Goal: Use online tool/utility: Utilize a website feature to perform a specific function

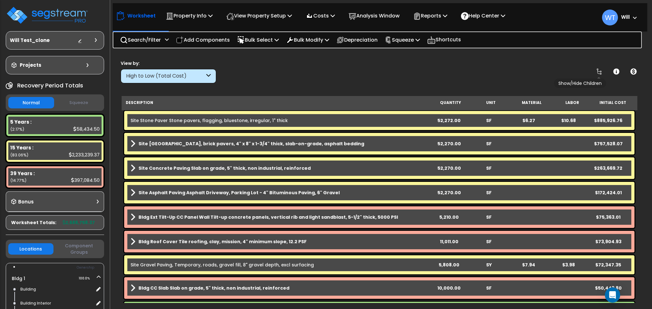
click at [599, 70] on icon at bounding box center [599, 72] width 8 height 8
click at [406, 41] on p "Squeeze" at bounding box center [402, 40] width 35 height 9
click at [410, 53] on link "Squeeze" at bounding box center [413, 54] width 63 height 13
select select "squeeze_entire_takeoffsheet"
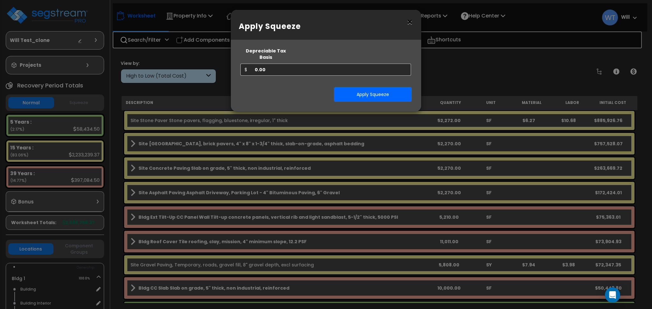
click at [408, 27] on button "×" at bounding box center [409, 22] width 7 height 10
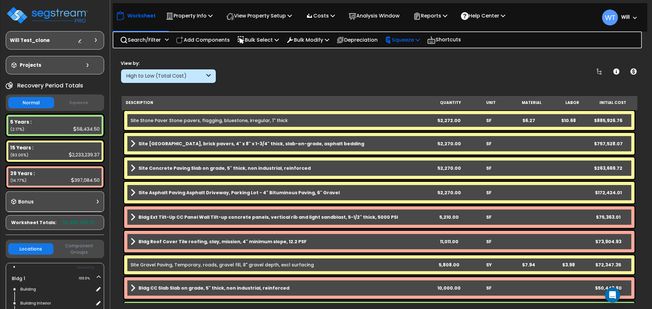
click at [413, 44] on div "Squeeze" at bounding box center [402, 39] width 35 height 15
click at [414, 66] on link "Show Advanced" at bounding box center [413, 67] width 63 height 13
select select
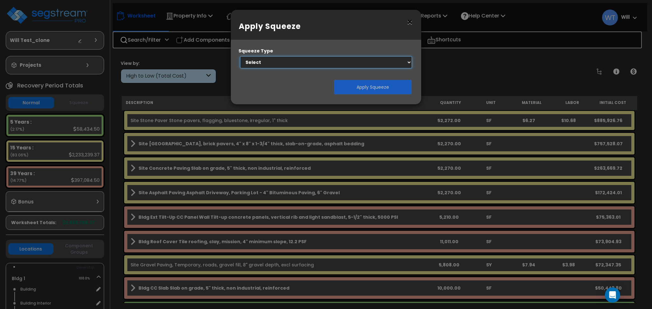
click at [390, 62] on select "Select 1. Squeeze Entire Worksheet 2. Squeeze by Takeoff Cost 3. Squeeze by Uni…" at bounding box center [326, 62] width 172 height 12
click at [409, 24] on button "×" at bounding box center [409, 22] width 7 height 10
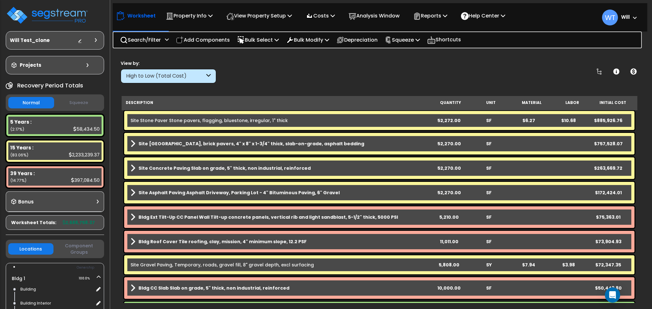
click at [75, 67] on div "Projects" at bounding box center [51, 65] width 82 height 6
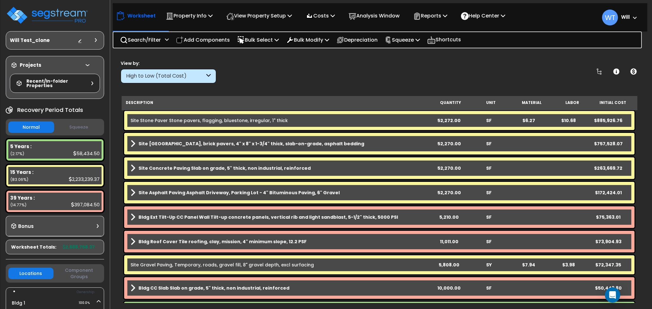
click at [75, 67] on div "Projects" at bounding box center [51, 65] width 82 height 6
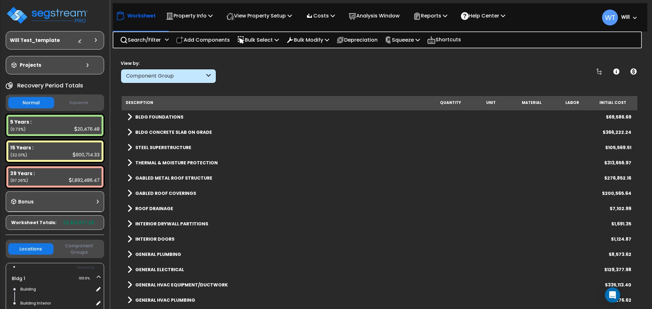
click at [76, 105] on button "Squeeze" at bounding box center [79, 102] width 46 height 11
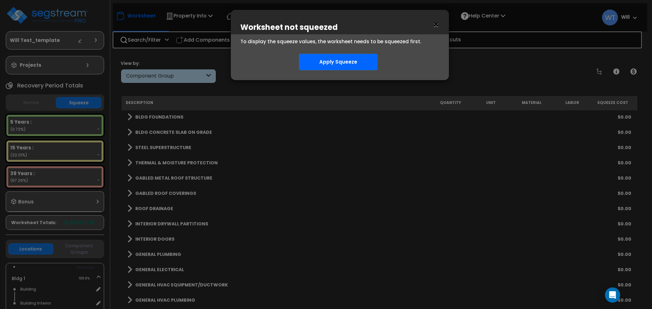
click at [436, 27] on button "×" at bounding box center [435, 25] width 7 height 10
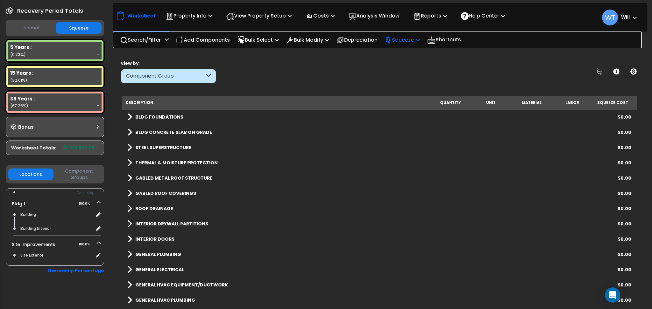
click at [414, 40] on p "Squeeze" at bounding box center [402, 40] width 35 height 9
click at [597, 71] on icon at bounding box center [599, 72] width 8 height 8
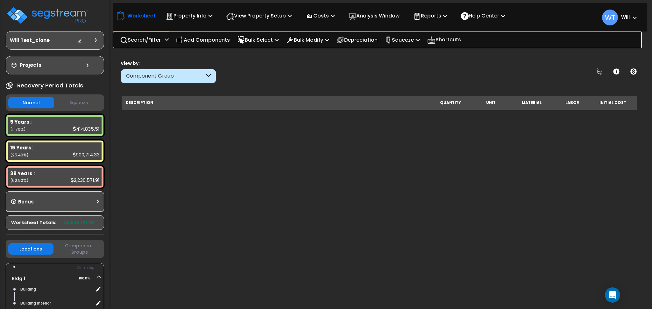
scroll to position [1127, 0]
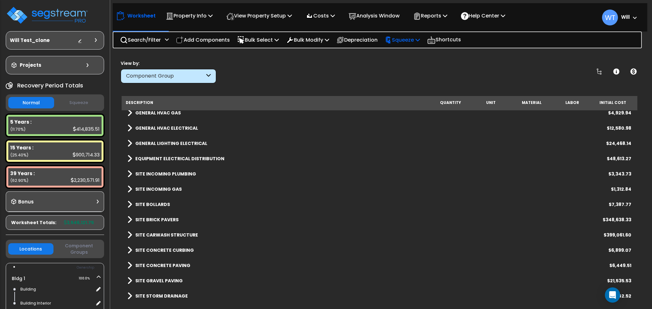
click at [420, 39] on p "Squeeze" at bounding box center [402, 40] width 35 height 9
click at [423, 53] on link "Squeeze" at bounding box center [413, 54] width 63 height 13
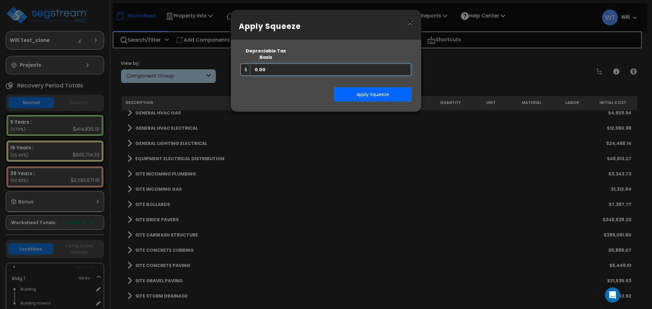
click at [332, 69] on input "0.00" at bounding box center [331, 70] width 160 height 12
click at [455, 82] on div "× Apply Squeeze Squeeze Type Select 1. Squeeze Entire Worksheet 2. Squeeze by T…" at bounding box center [326, 154] width 652 height 309
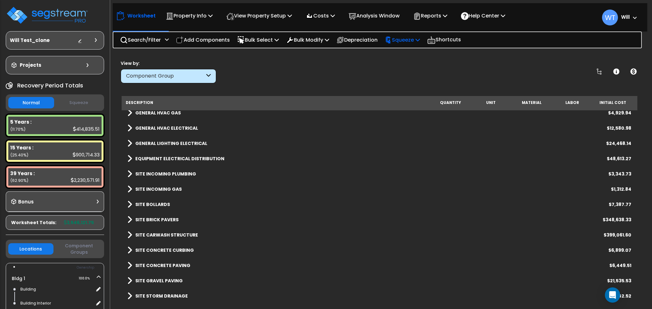
click at [415, 45] on div "Squeeze" at bounding box center [402, 39] width 35 height 15
click at [417, 67] on link "Show Advanced" at bounding box center [413, 67] width 63 height 13
select select
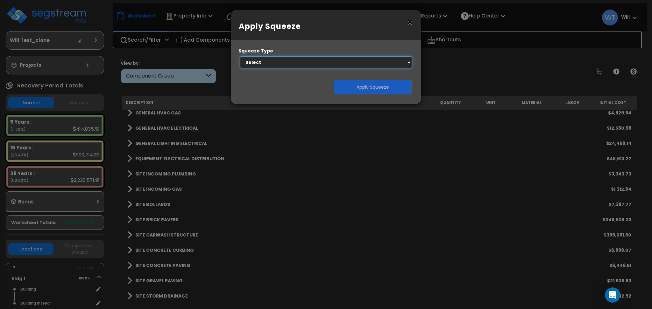
click at [395, 63] on select "Select 1. Squeeze Entire Worksheet 2. Squeeze by Takeoff Cost 3. Squeeze by Uni…" at bounding box center [326, 62] width 172 height 12
click at [461, 71] on div "× Apply Squeeze Squeeze Type Select 1. Squeeze Entire Worksheet 2. Squeeze by T…" at bounding box center [326, 154] width 652 height 309
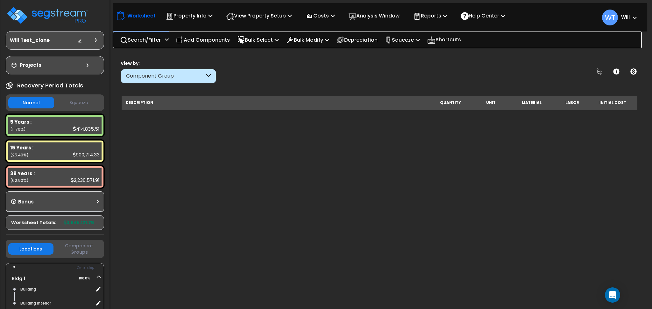
scroll to position [1127, 0]
